Goal: Share content: Share content

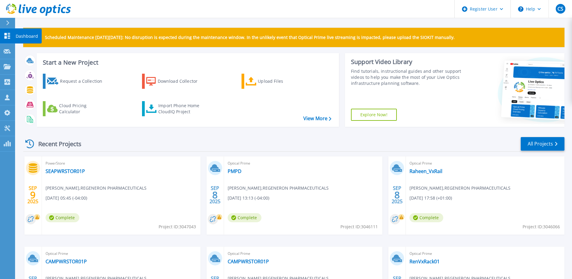
click at [17, 36] on p "Dashboard" at bounding box center [27, 36] width 22 height 16
click at [542, 140] on link "All Projects" at bounding box center [543, 144] width 44 height 14
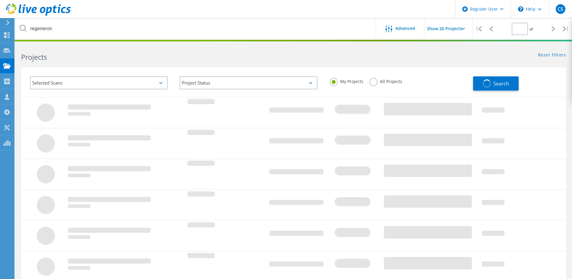
type input "1"
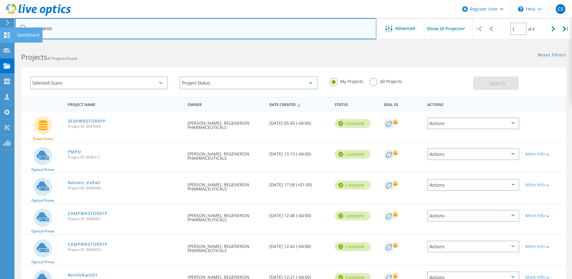
drag, startPoint x: 65, startPoint y: 27, endPoint x: 6, endPoint y: 27, distance: 58.8
click at [55, 29] on input "regeneron" at bounding box center [195, 28] width 361 height 21
paste input "2981541"
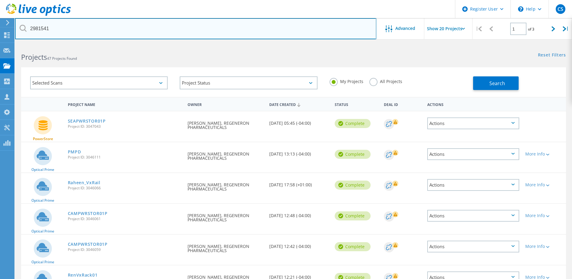
type input "2981541"
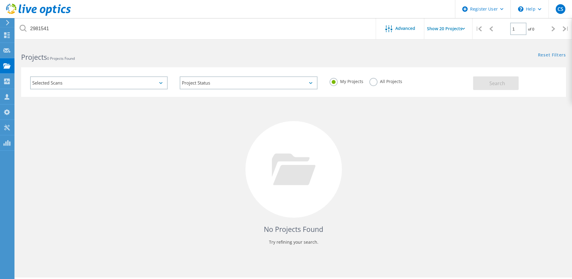
click at [373, 84] on label "All Projects" at bounding box center [386, 81] width 33 height 6
click at [0, 0] on input "All Projects" at bounding box center [0, 0] width 0 height 0
click at [490, 82] on span "Search" at bounding box center [498, 83] width 16 height 7
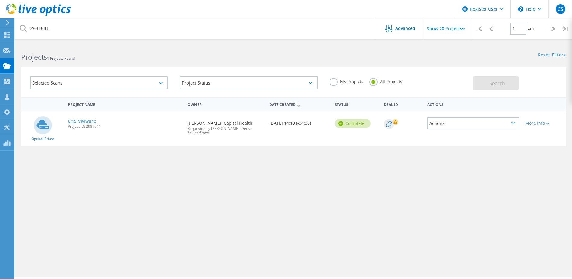
click at [88, 120] on link "CHS VMware" at bounding box center [82, 121] width 28 height 4
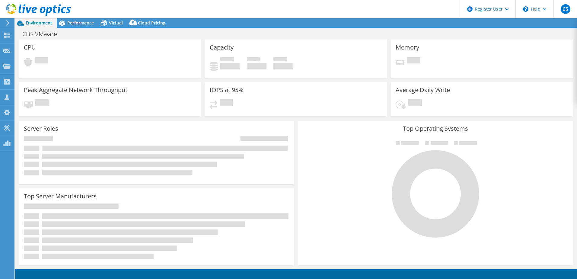
select select "USD"
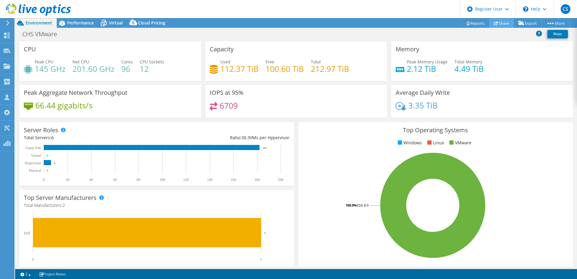
click at [495, 21] on icon at bounding box center [496, 23] width 5 height 5
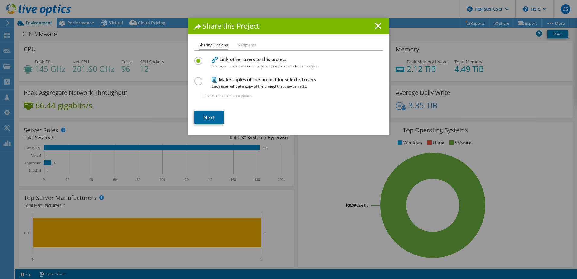
click at [206, 117] on link "Next" at bounding box center [209, 117] width 30 height 13
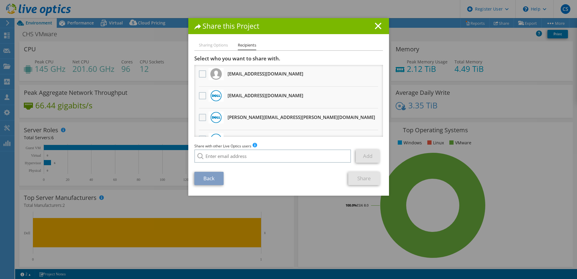
click at [202, 118] on label at bounding box center [203, 117] width 9 height 7
click at [0, 0] on input "checkbox" at bounding box center [0, 0] width 0 height 0
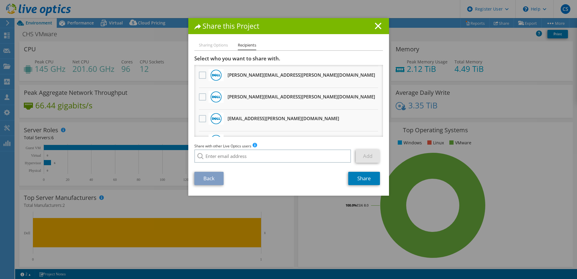
scroll to position [181, 0]
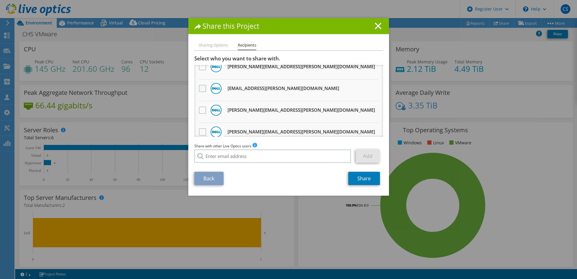
click at [203, 89] on label at bounding box center [203, 88] width 9 height 7
click at [0, 0] on input "checkbox" at bounding box center [0, 0] width 0 height 0
click at [366, 178] on link "Share" at bounding box center [364, 178] width 32 height 13
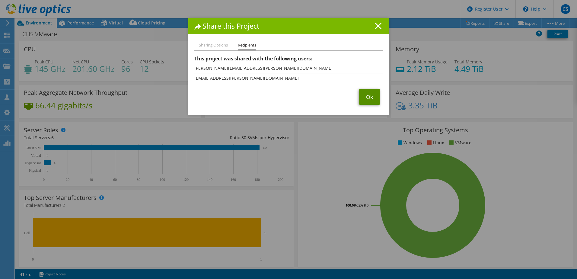
click at [371, 97] on link "Ok" at bounding box center [369, 97] width 21 height 16
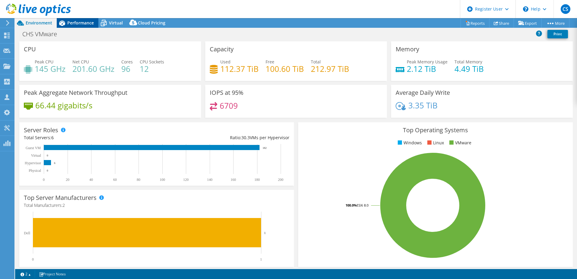
click at [78, 20] on div "Performance" at bounding box center [78, 23] width 42 height 10
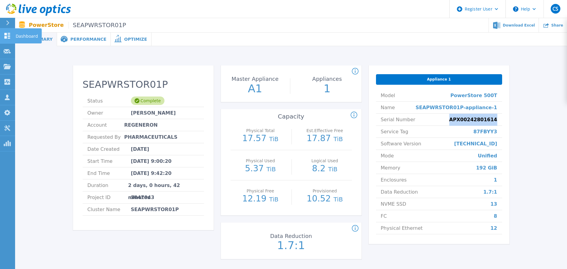
click at [11, 36] on link "Dashboard Dashboard" at bounding box center [7, 35] width 15 height 15
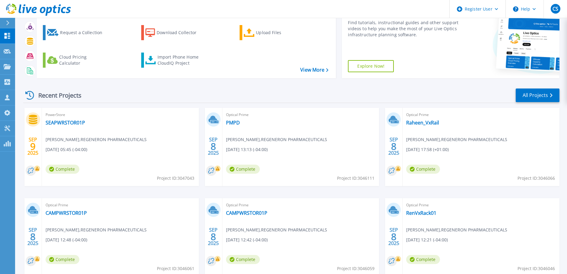
scroll to position [60, 0]
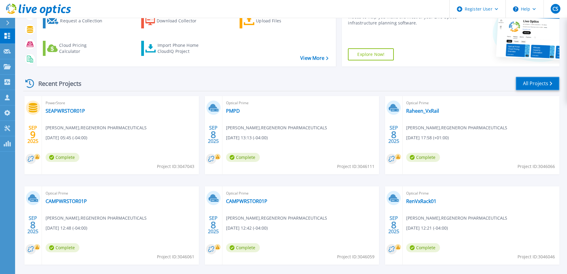
click at [543, 87] on link "All Projects" at bounding box center [538, 84] width 44 height 14
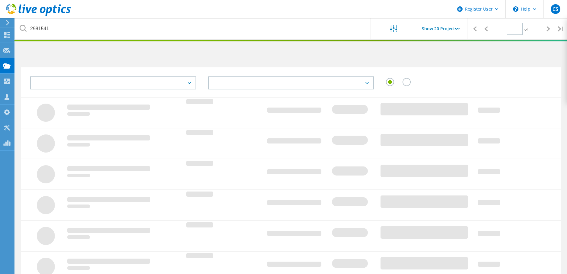
type input "1"
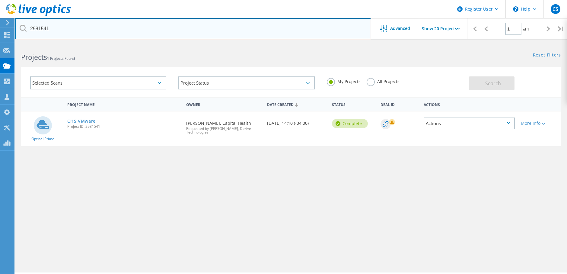
click at [85, 24] on input "2981541" at bounding box center [193, 28] width 356 height 21
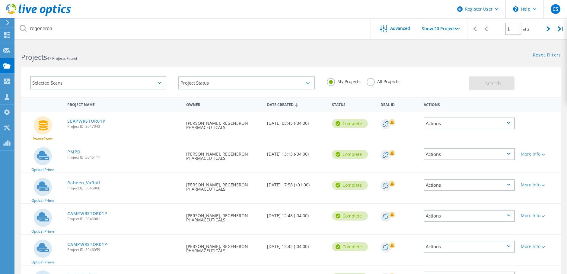
click at [373, 83] on label "All Projects" at bounding box center [383, 81] width 33 height 6
click at [0, 0] on input "All Projects" at bounding box center [0, 0] width 0 height 0
click at [487, 81] on span "Search" at bounding box center [493, 83] width 16 height 7
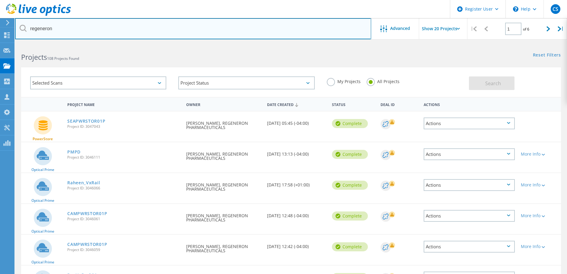
click at [232, 25] on input "regeneron" at bounding box center [193, 28] width 356 height 21
click at [62, 26] on input "regeneron" at bounding box center [193, 28] width 356 height 21
type input "regeneron"
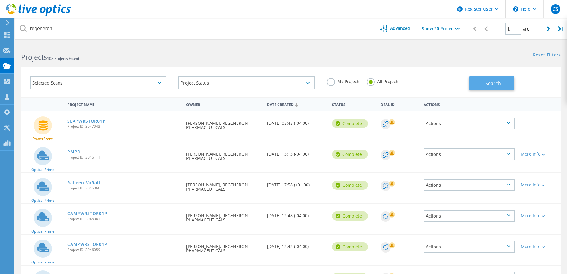
click at [485, 82] on span "Search" at bounding box center [493, 83] width 16 height 7
